Goal: Check status: Check status

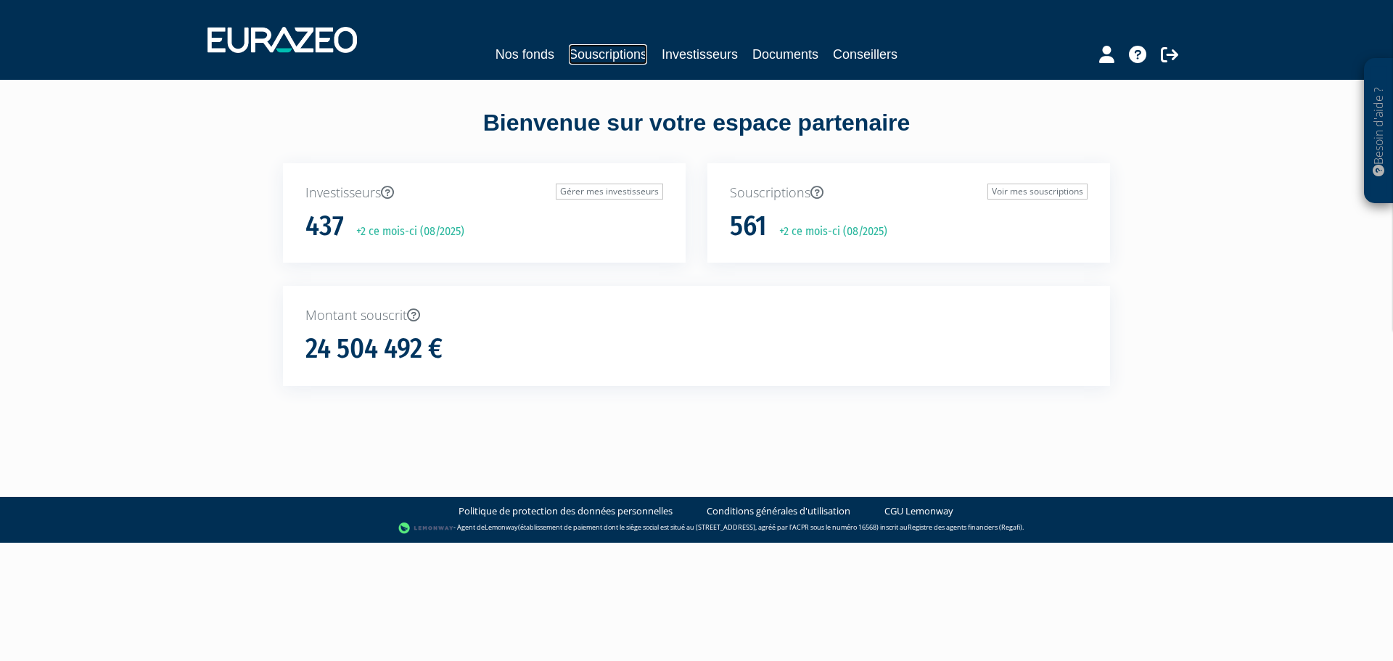
click at [612, 46] on link "Souscriptions" at bounding box center [608, 54] width 78 height 20
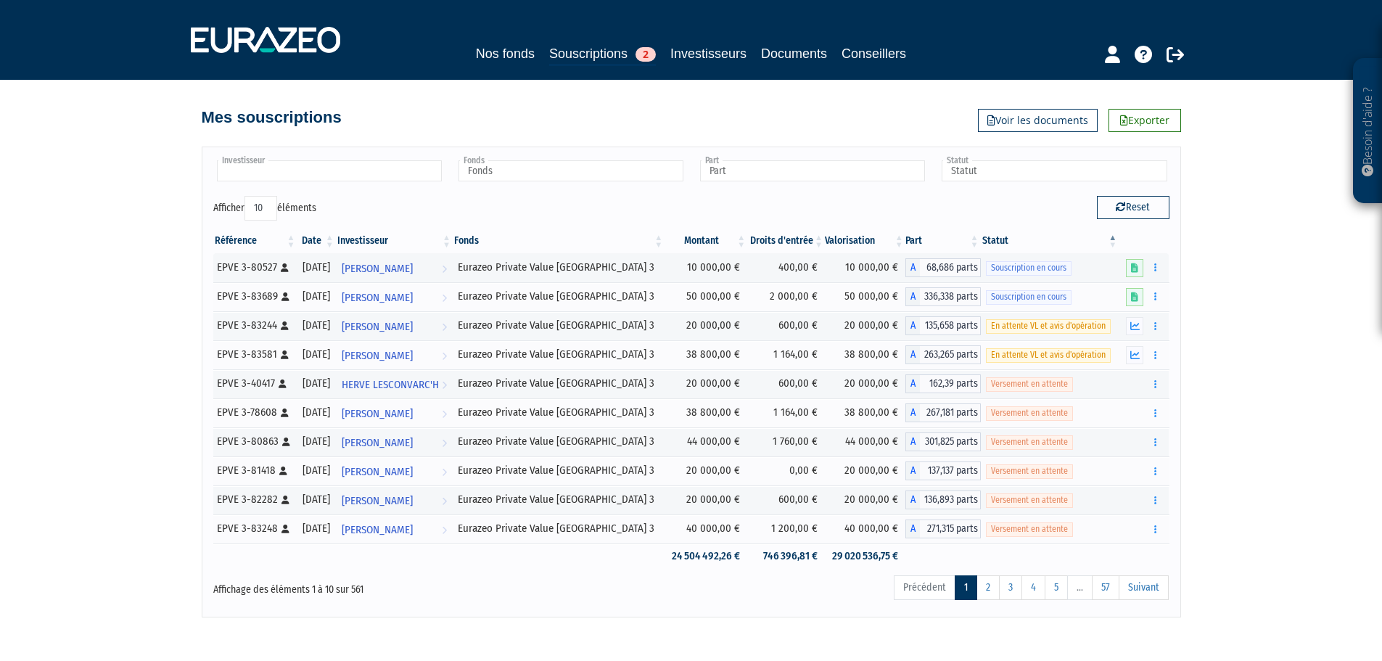
click at [276, 174] on input "text" at bounding box center [329, 170] width 225 height 21
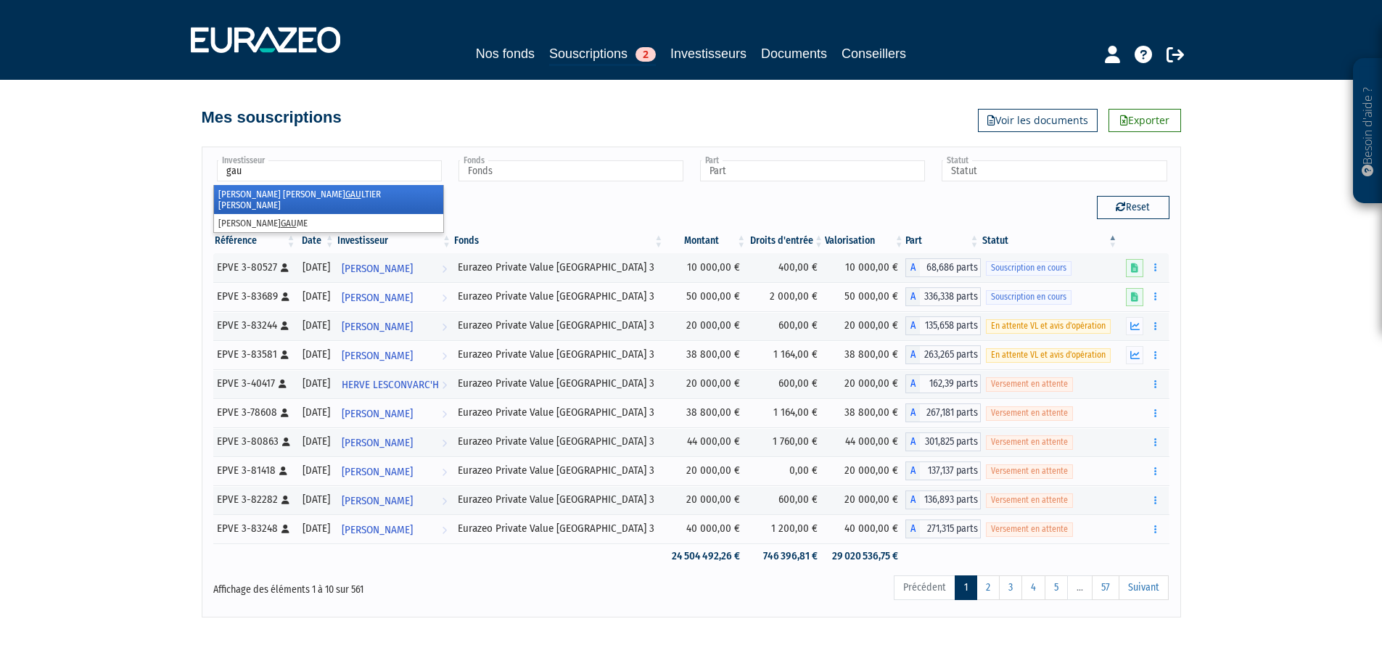
type input "gau"
click at [284, 188] on li "[PERSON_NAME] LTIER [PERSON_NAME]" at bounding box center [328, 199] width 229 height 29
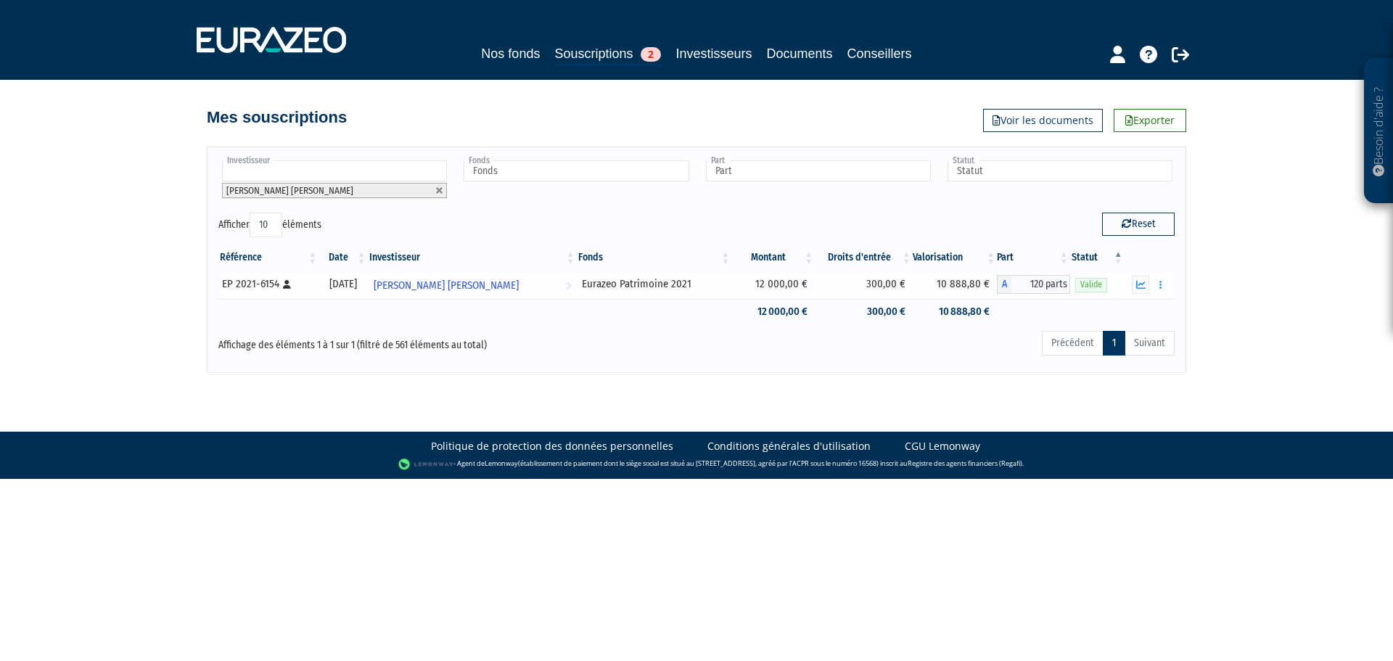
click at [934, 285] on td "10 888,80 €" at bounding box center [955, 284] width 84 height 29
click at [970, 284] on td "10 888,80 €" at bounding box center [955, 284] width 84 height 29
click at [722, 284] on div "Eurazeo Patrimoine 2021" at bounding box center [654, 283] width 144 height 15
click at [1143, 286] on icon "button" at bounding box center [1140, 284] width 9 height 9
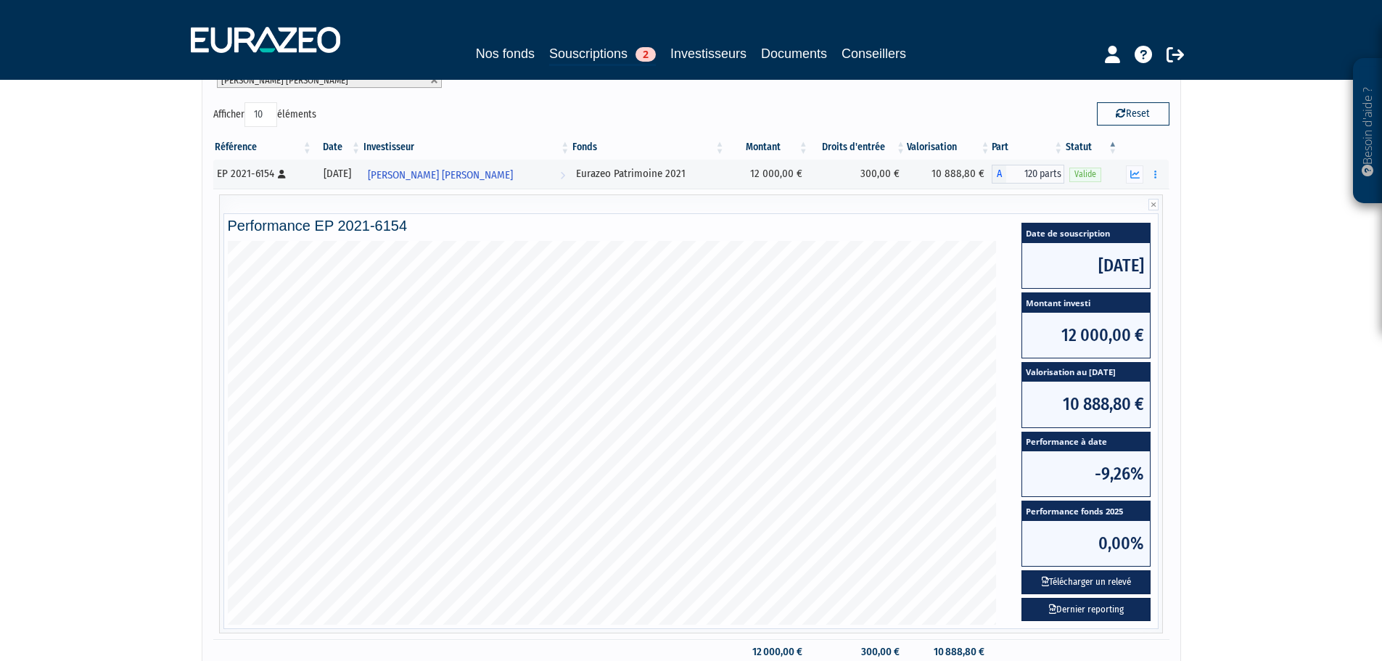
scroll to position [65, 0]
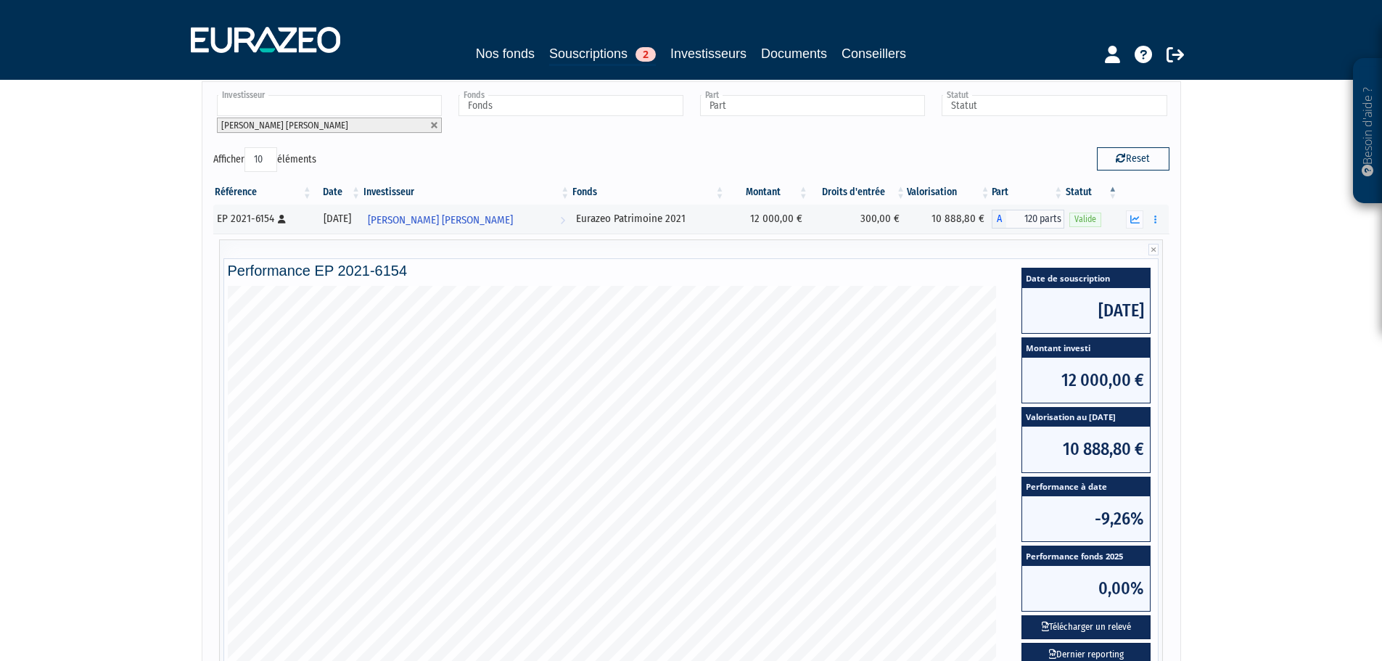
drag, startPoint x: 1245, startPoint y: 448, endPoint x: 1210, endPoint y: 356, distance: 98.5
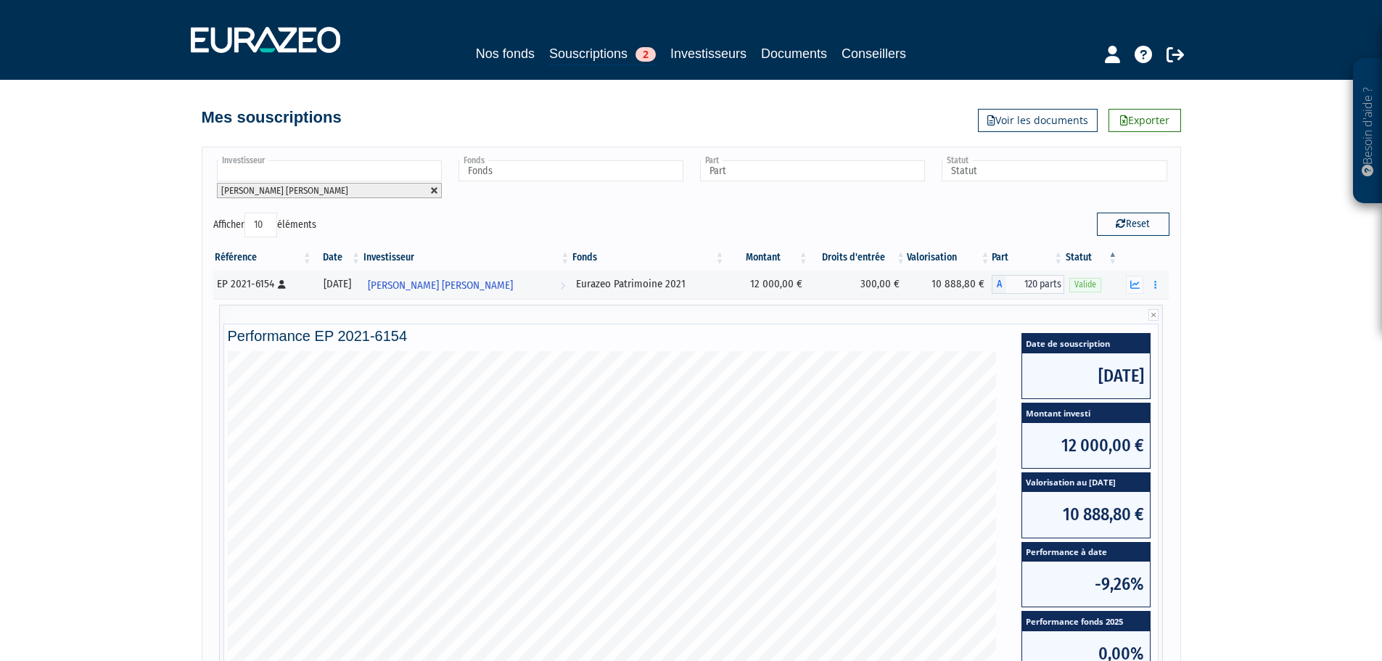
click at [435, 191] on link at bounding box center [434, 190] width 9 height 9
type input "Investisseur"
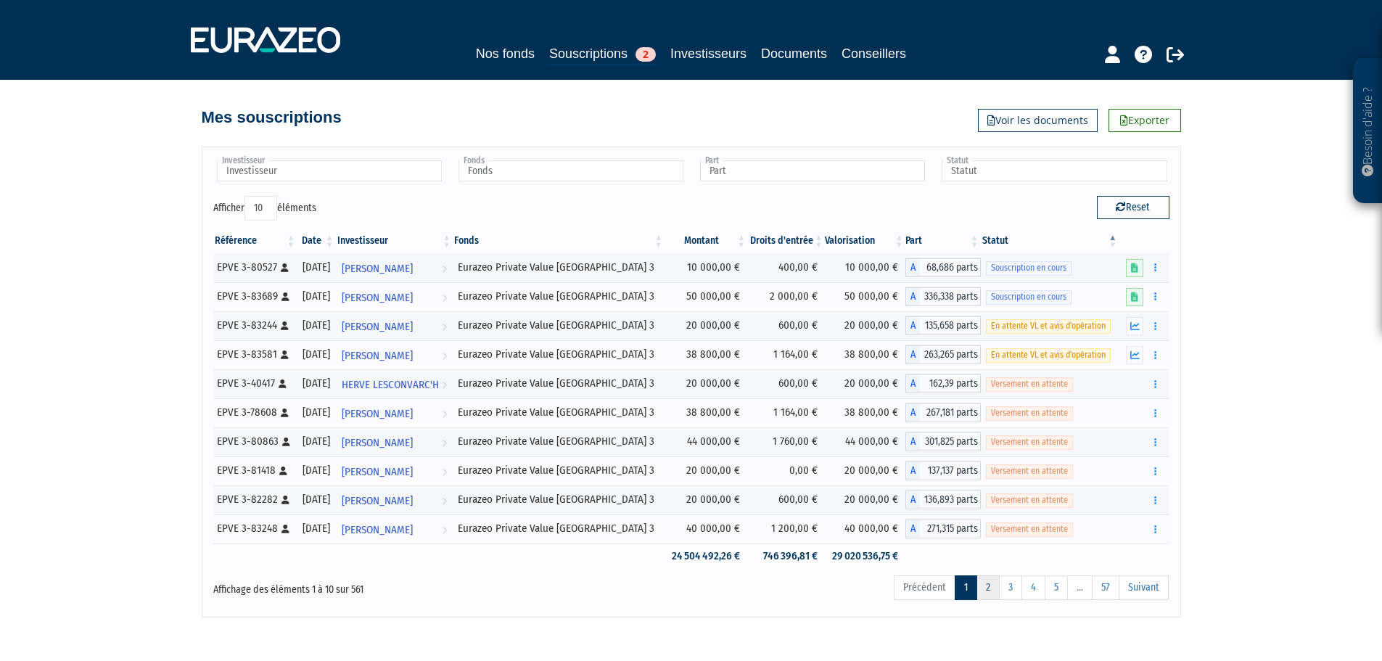
click at [997, 592] on link "2" at bounding box center [988, 587] width 23 height 25
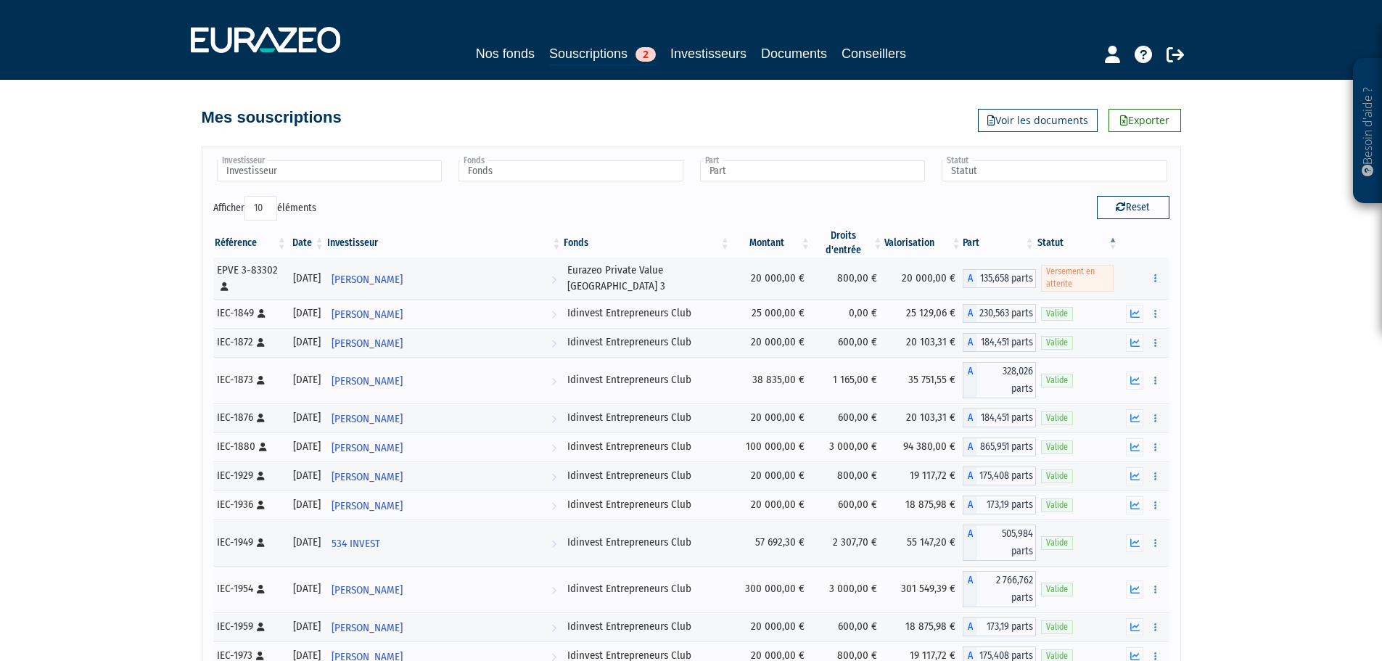
scroll to position [20731, 0]
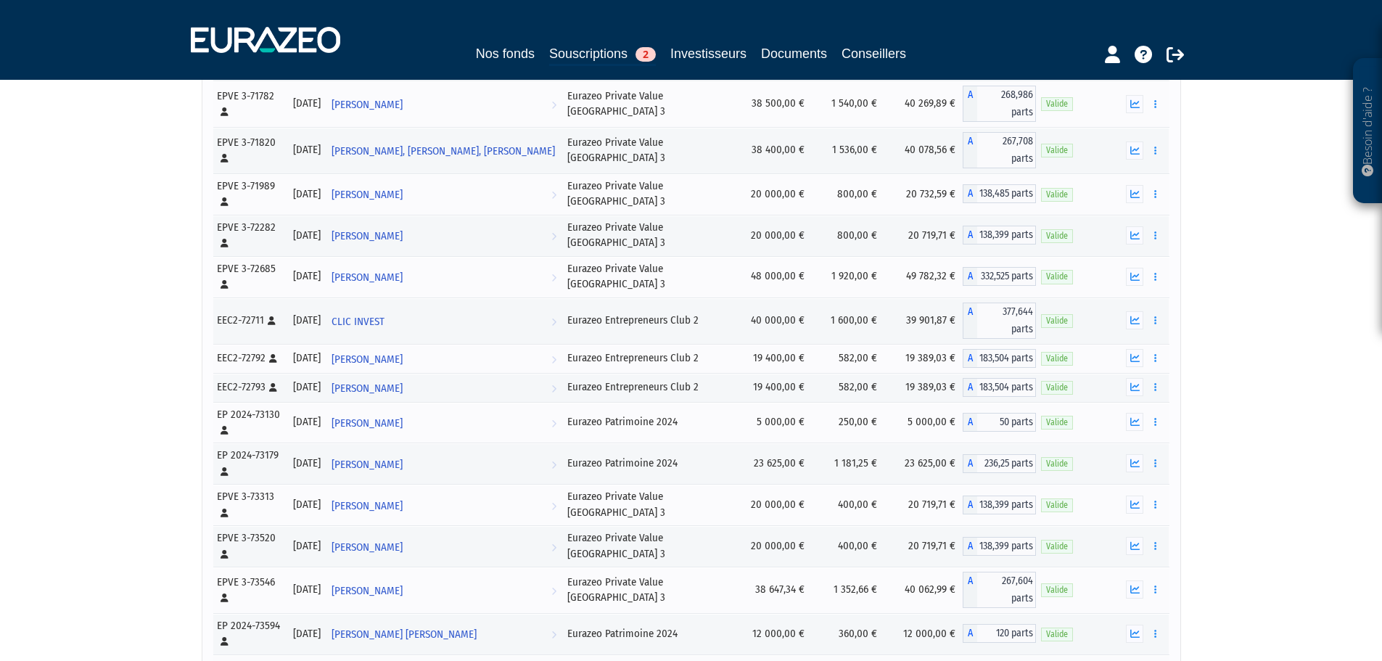
drag, startPoint x: 771, startPoint y: 474, endPoint x: 816, endPoint y: 359, distance: 124.1
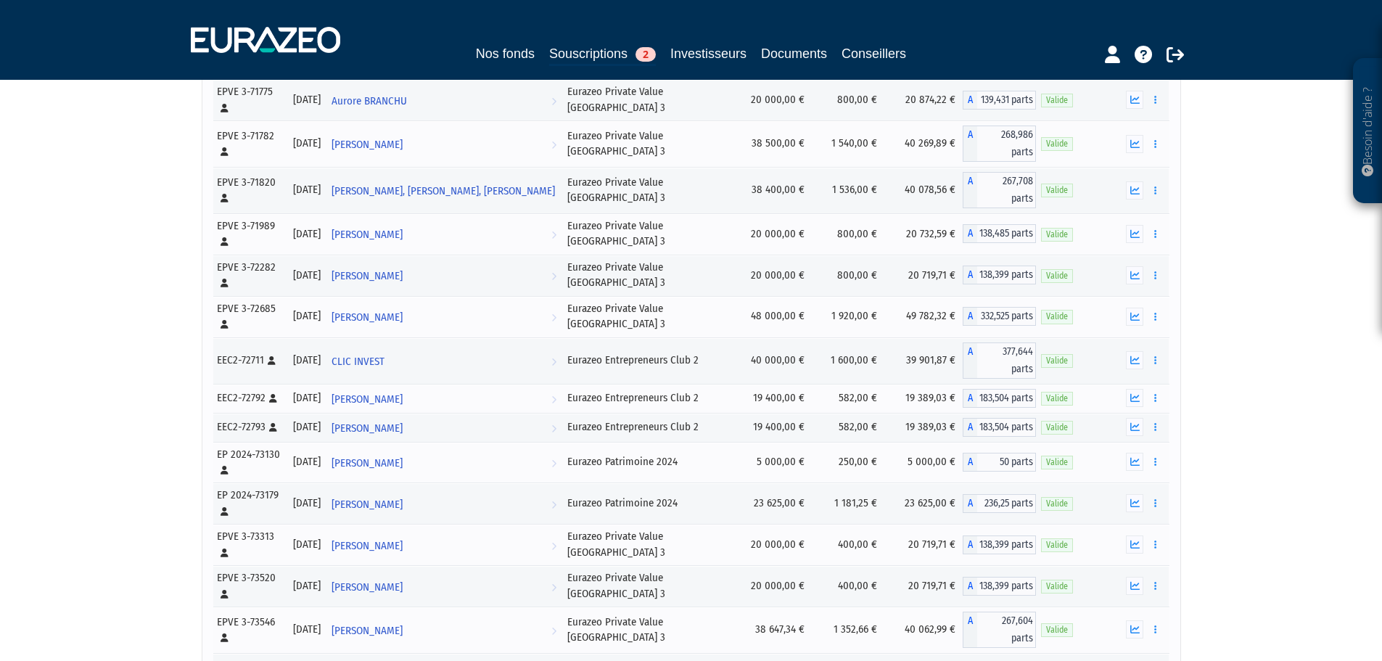
scroll to position [20971, 0]
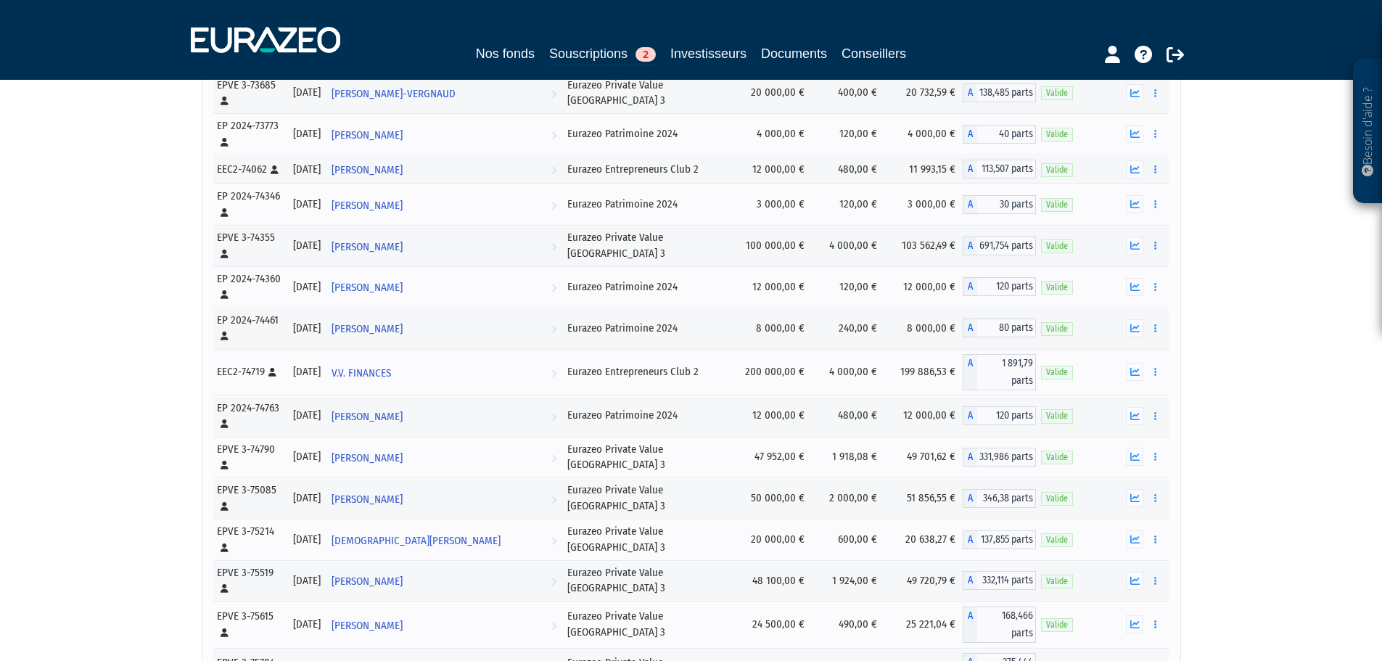
drag, startPoint x: 829, startPoint y: 355, endPoint x: 851, endPoint y: 563, distance: 209.4
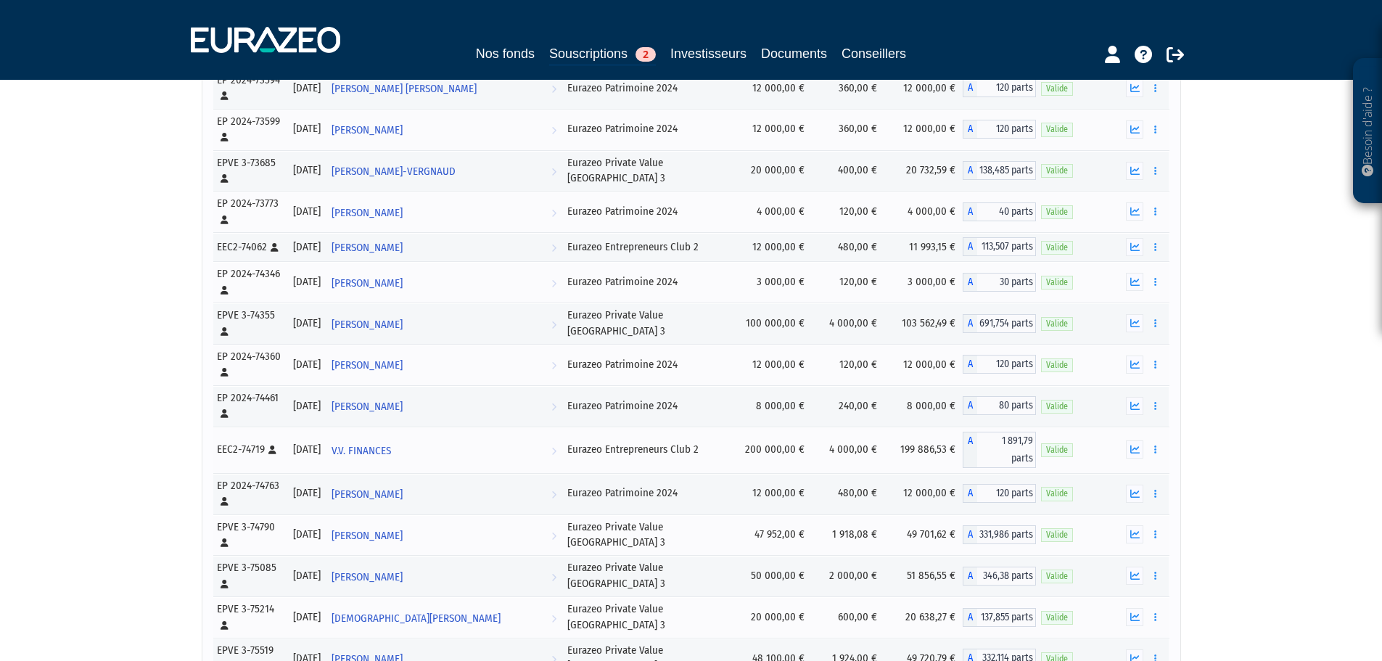
scroll to position [20163, 0]
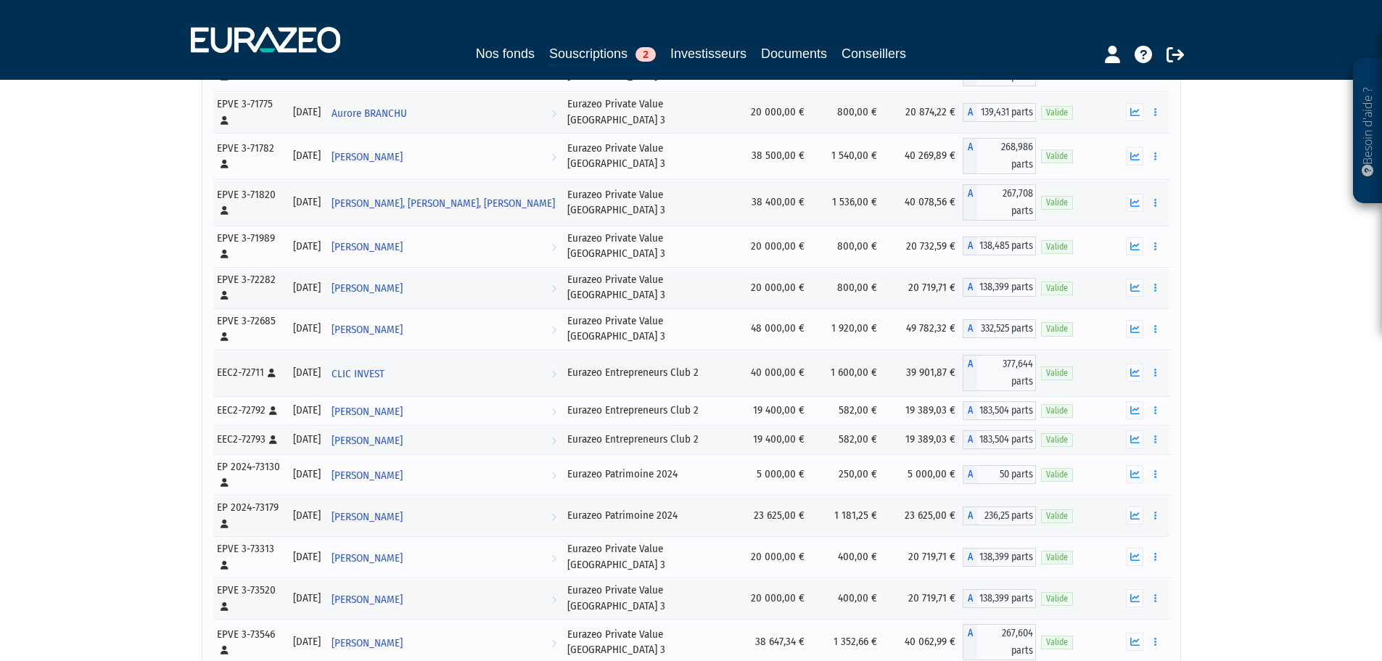
drag, startPoint x: 879, startPoint y: 439, endPoint x: 871, endPoint y: 290, distance: 148.9
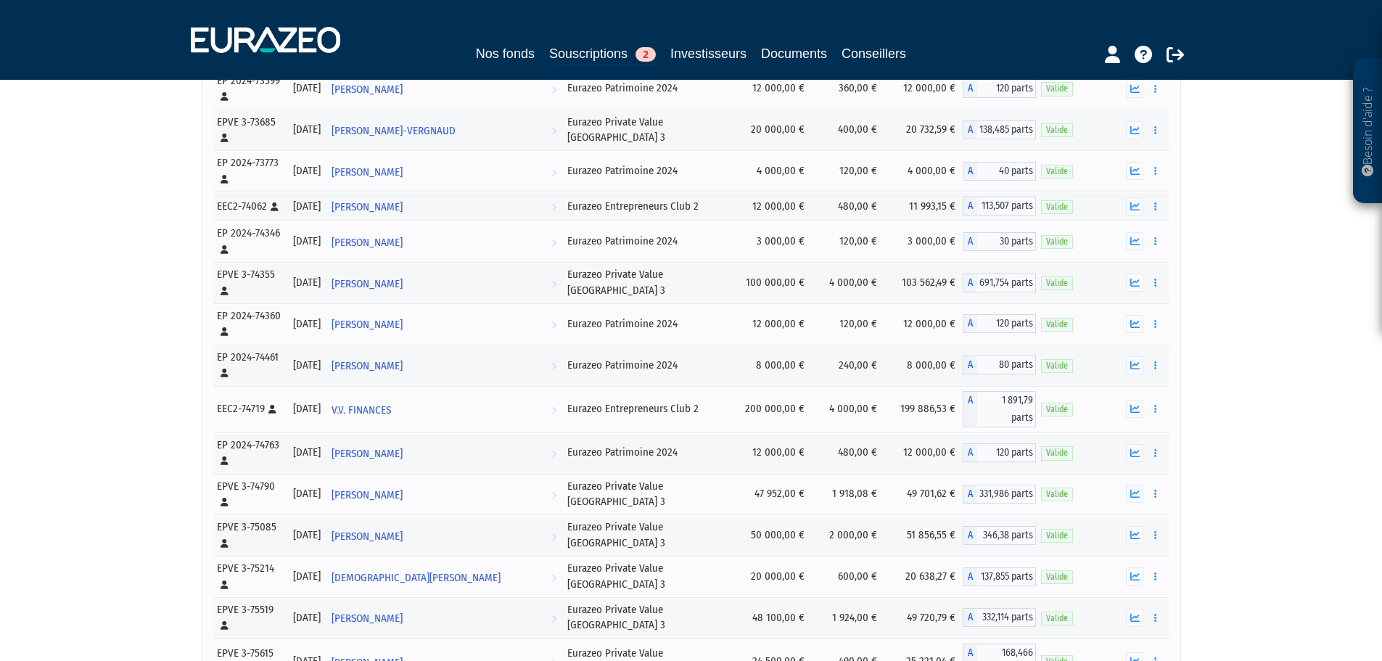
drag, startPoint x: 811, startPoint y: 370, endPoint x: 829, endPoint y: 534, distance: 164.9
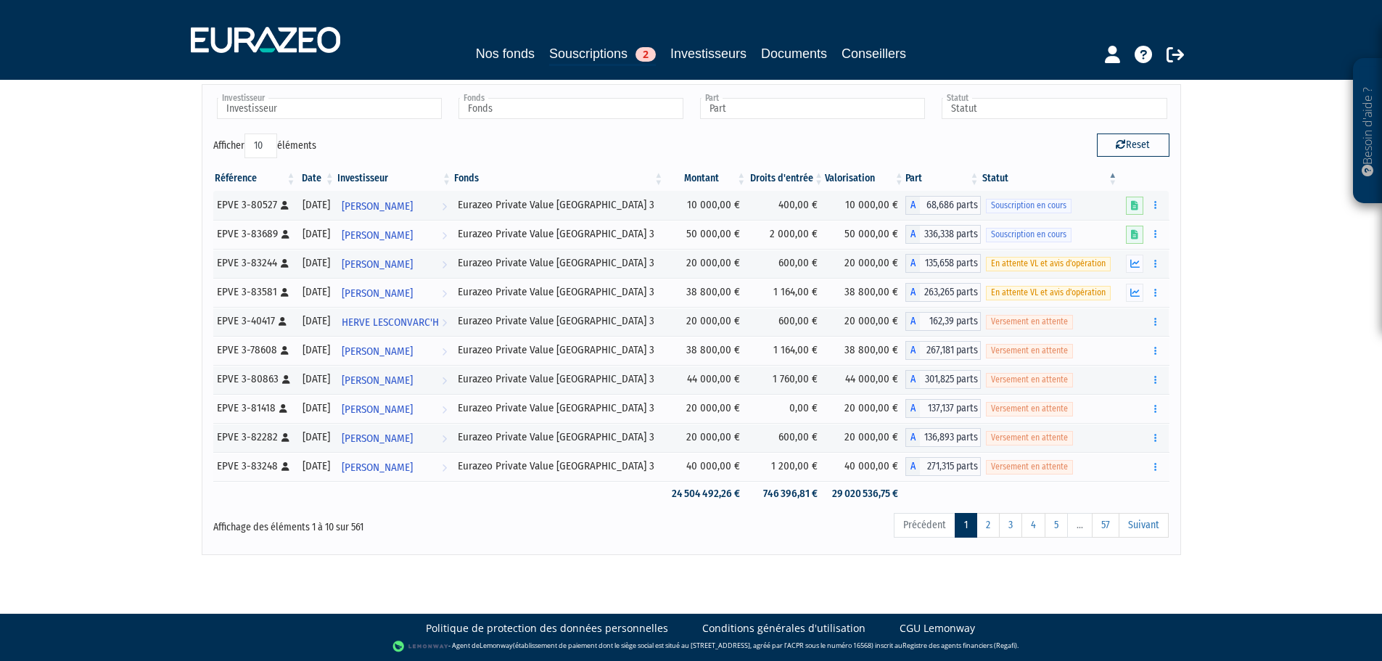
scroll to position [36, 0]
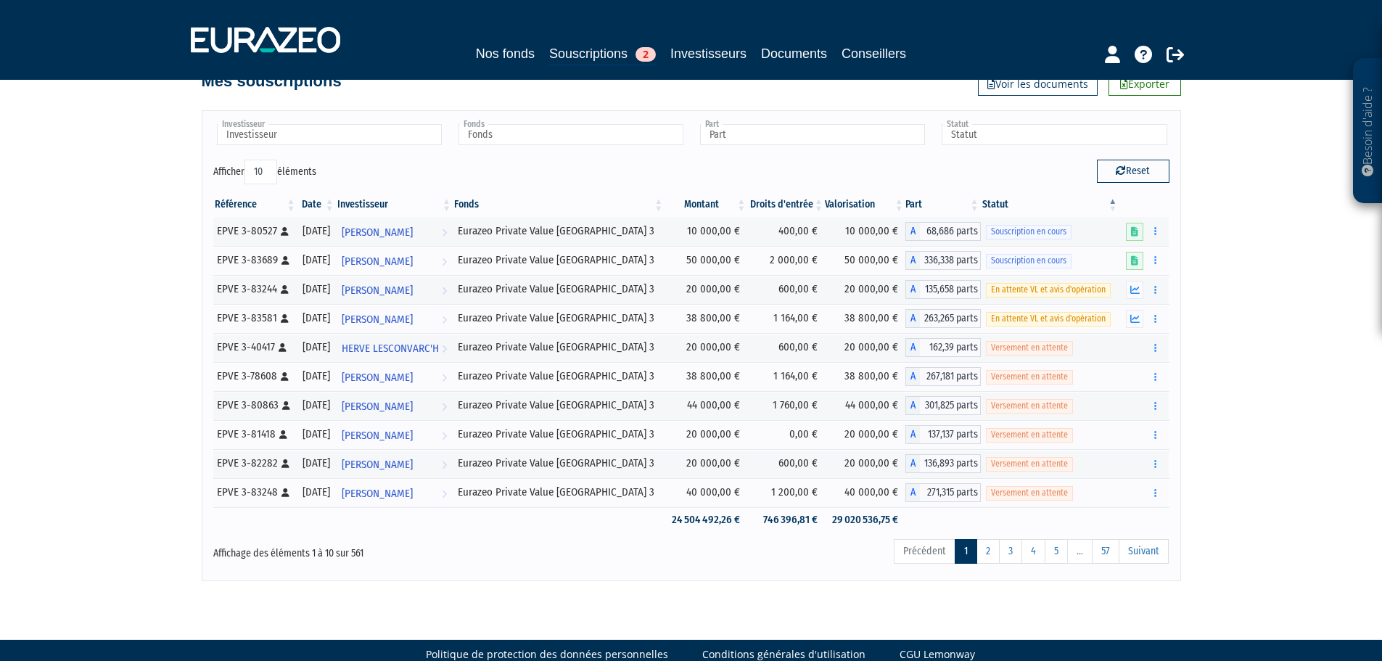
click at [689, 207] on th "Montant" at bounding box center [706, 204] width 83 height 25
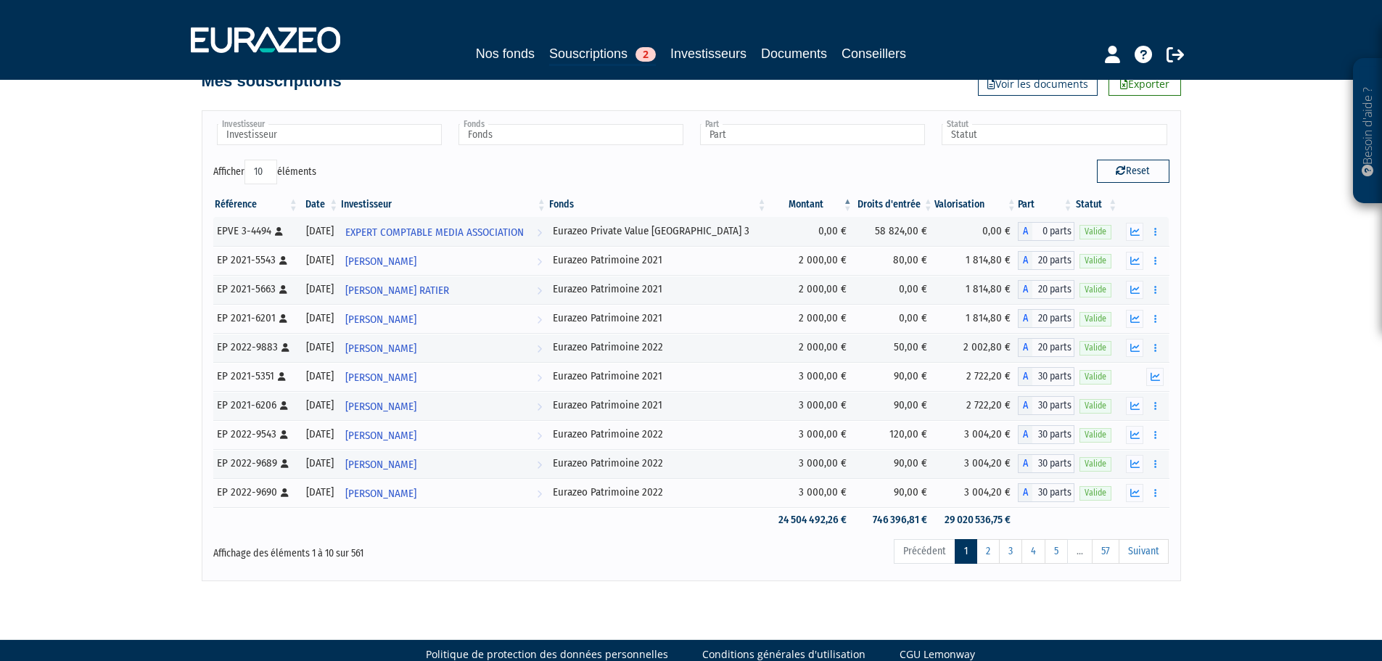
click at [689, 207] on th "Fonds" at bounding box center [658, 204] width 221 height 25
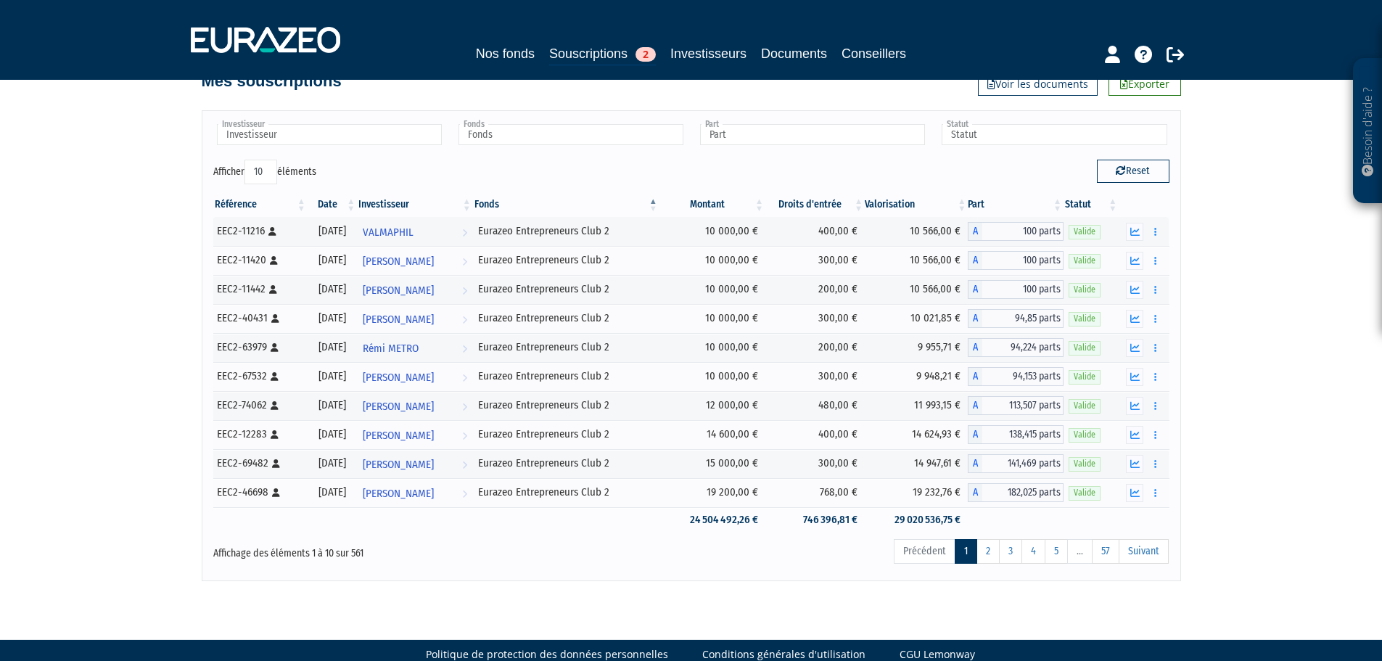
click at [757, 202] on th "Montant" at bounding box center [713, 204] width 106 height 25
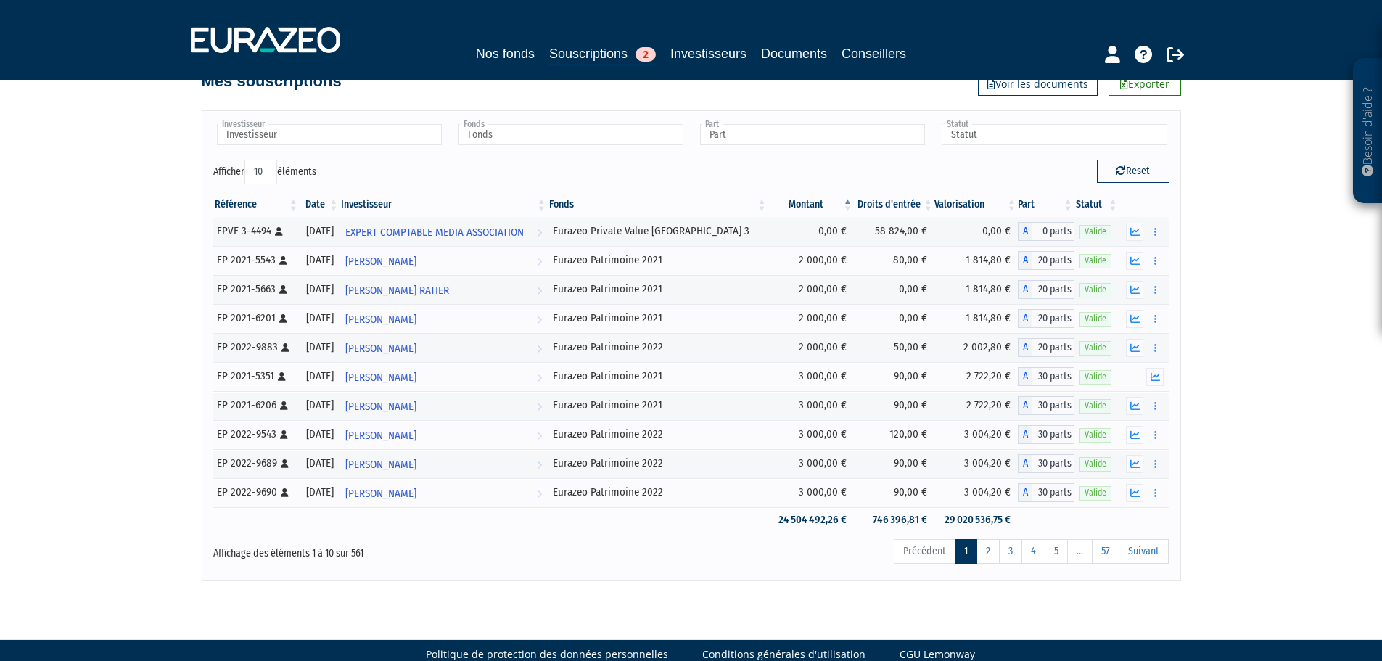
click at [797, 198] on th "Montant" at bounding box center [811, 204] width 86 height 25
